Goal: Check status

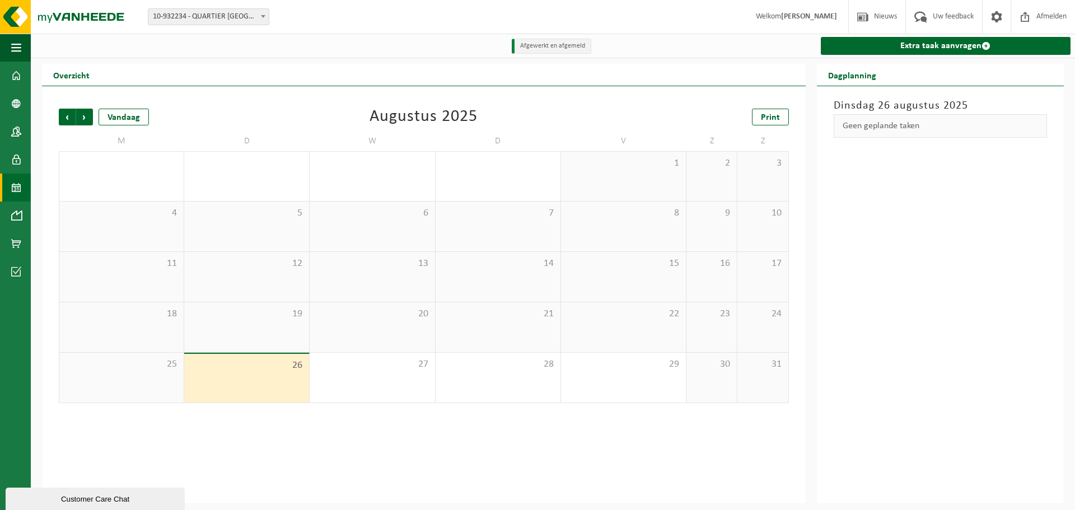
click at [261, 15] on span at bounding box center [263, 16] width 11 height 15
select select "142200"
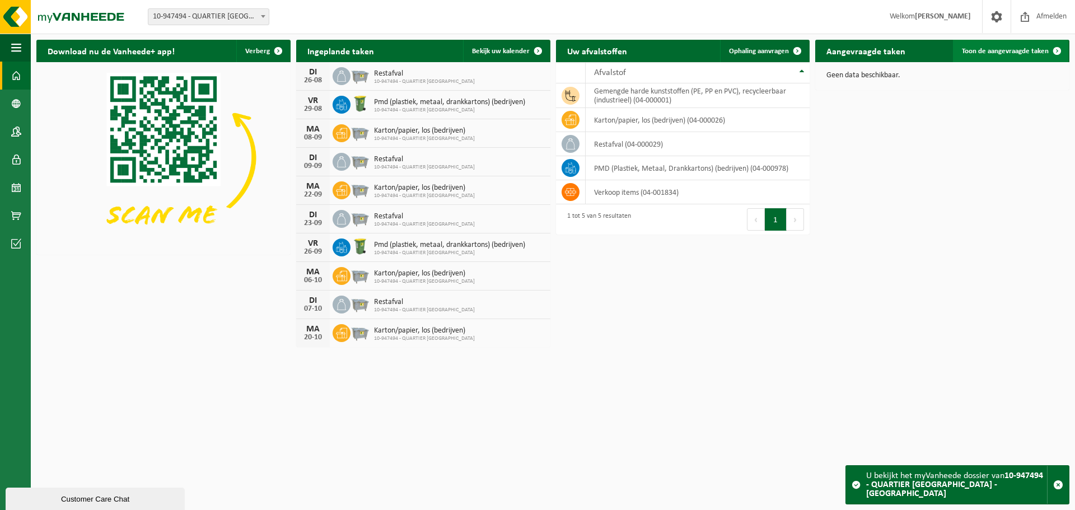
click at [1022, 54] on span "Toon de aangevraagde taken" at bounding box center [1005, 51] width 87 height 7
